Goal: Find specific page/section: Find specific page/section

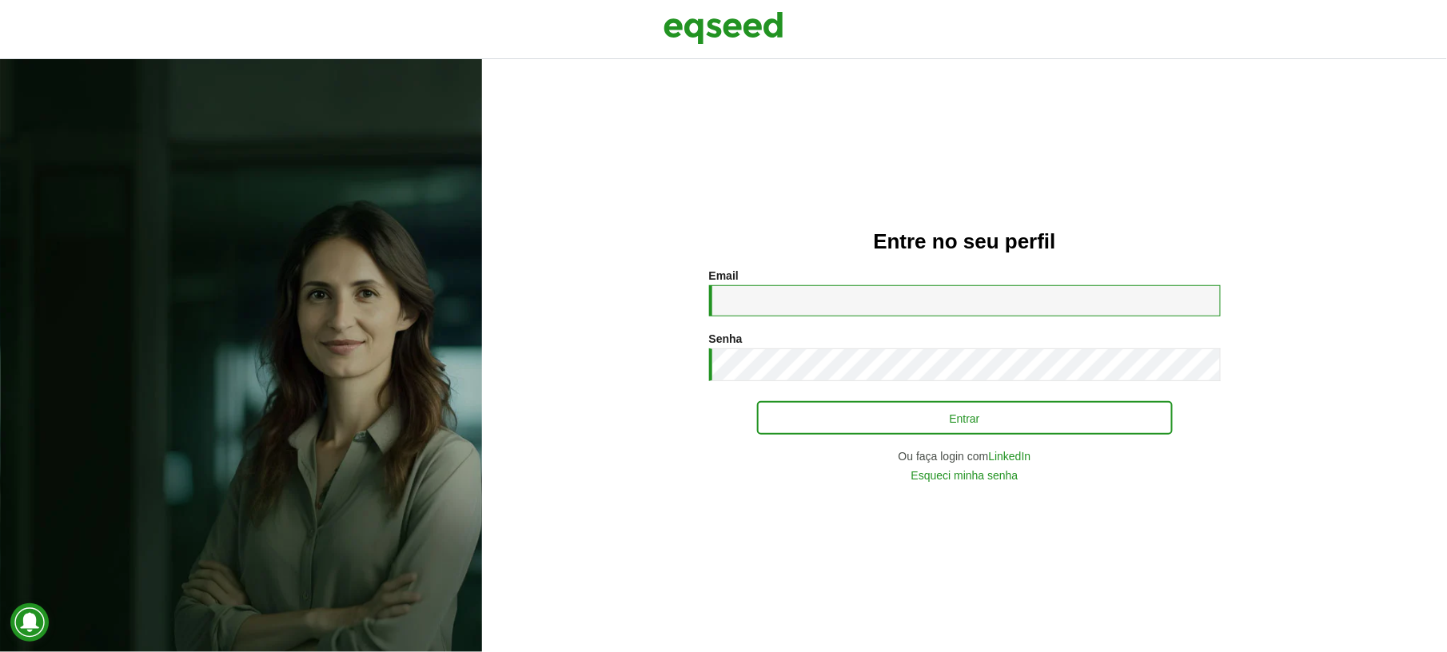
type input "**********"
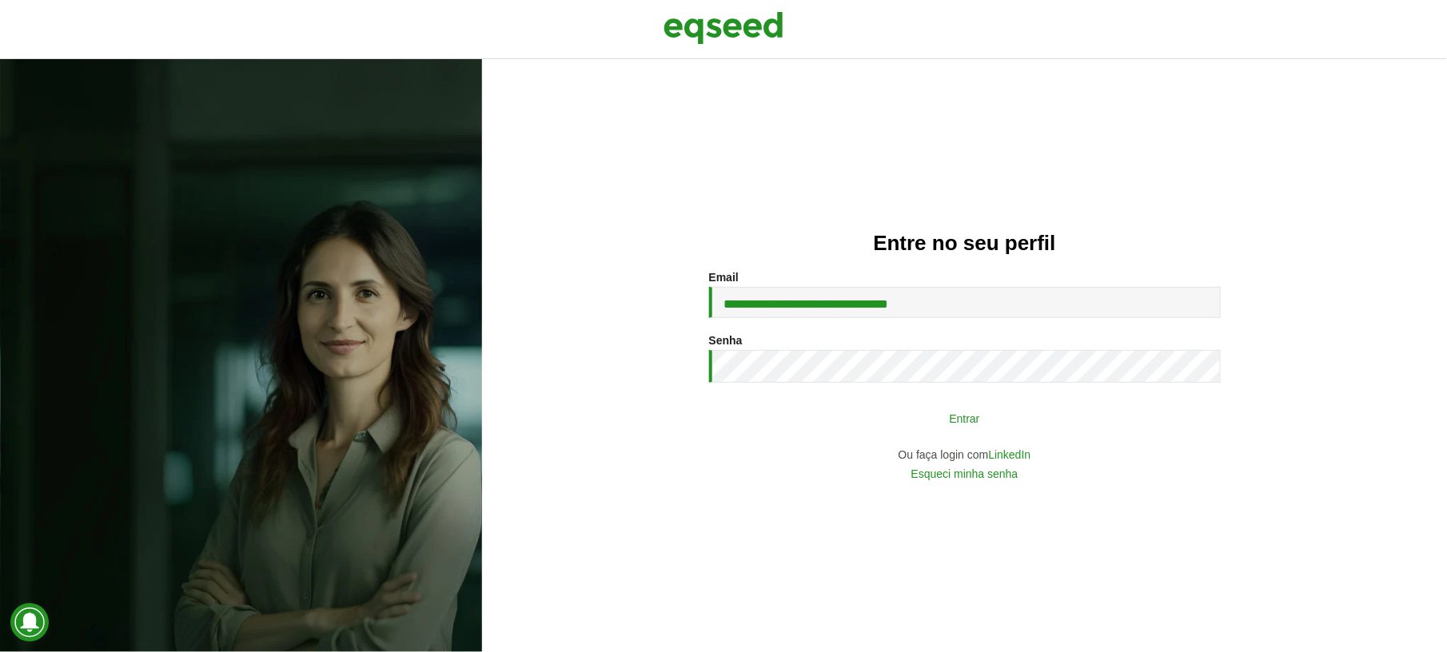
click at [989, 416] on button "Entrar" at bounding box center [965, 418] width 416 height 30
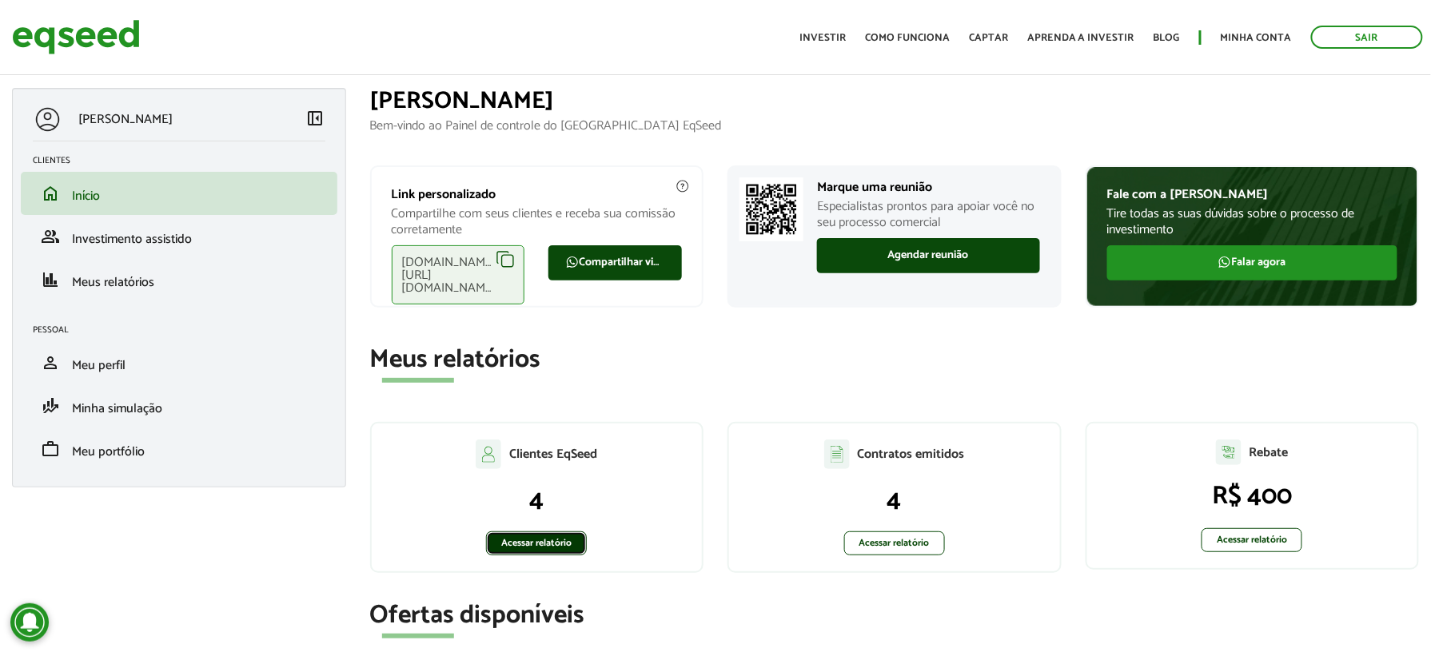
click at [549, 541] on link "Acessar relatório" at bounding box center [536, 544] width 101 height 24
